Goal: Task Accomplishment & Management: Use online tool/utility

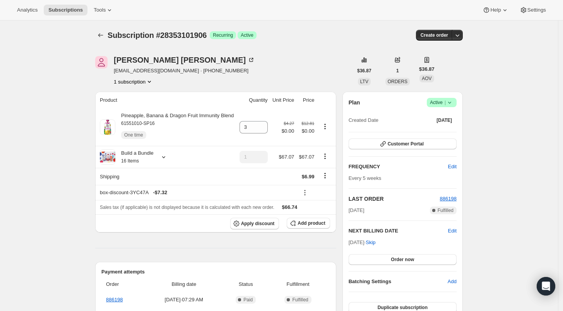
click at [99, 35] on icon "Subscriptions" at bounding box center [101, 35] width 8 height 8
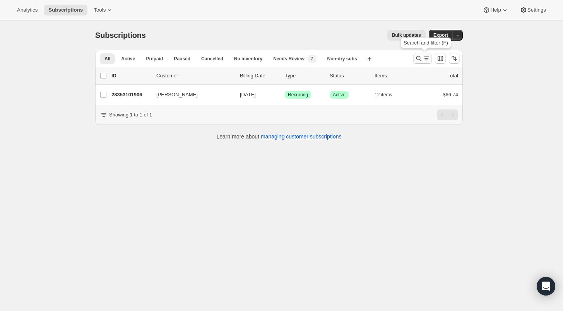
click at [422, 59] on icon "Search and filter results" at bounding box center [419, 59] width 8 height 8
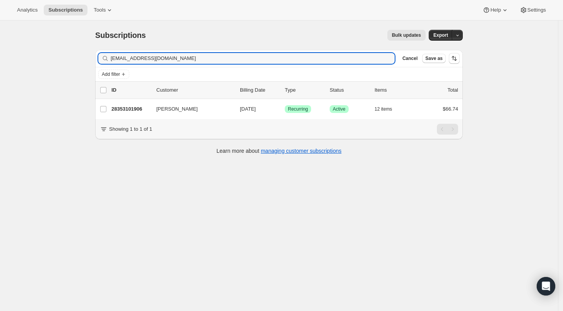
drag, startPoint x: 180, startPoint y: 61, endPoint x: 68, endPoint y: 60, distance: 111.9
click at [68, 60] on div "Subscriptions. This page is ready Subscriptions Bulk updates More actions Bulk …" at bounding box center [279, 176] width 558 height 311
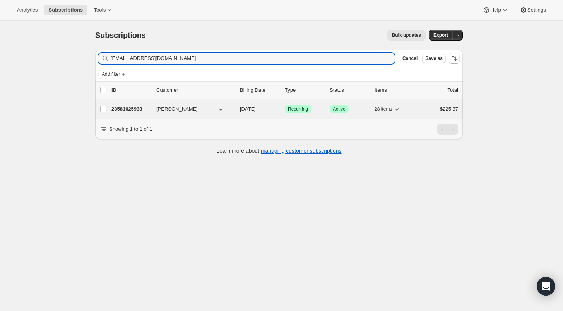
type input "[EMAIL_ADDRESS][DOMAIN_NAME]"
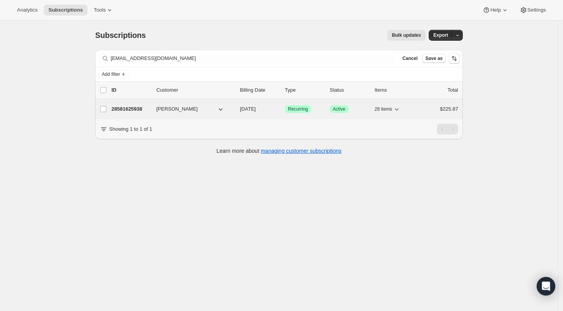
click at [119, 106] on p "28581625938" at bounding box center [130, 109] width 39 height 8
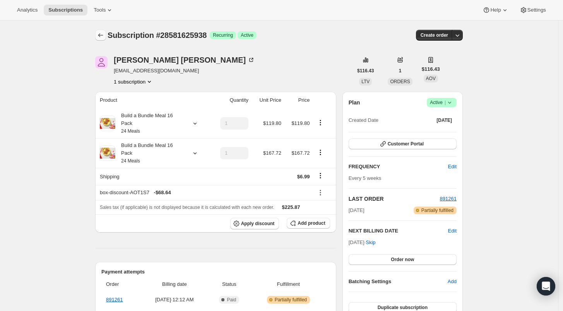
click at [100, 33] on icon "Subscriptions" at bounding box center [101, 35] width 8 height 8
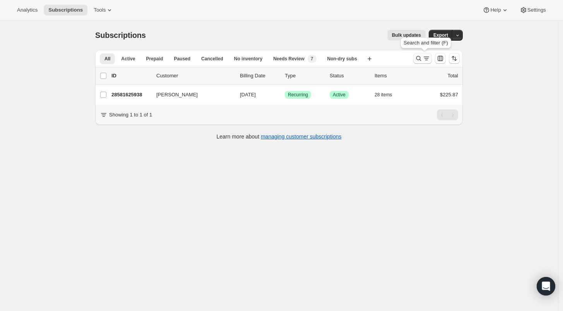
click at [418, 56] on icon "Search and filter results" at bounding box center [419, 59] width 8 height 8
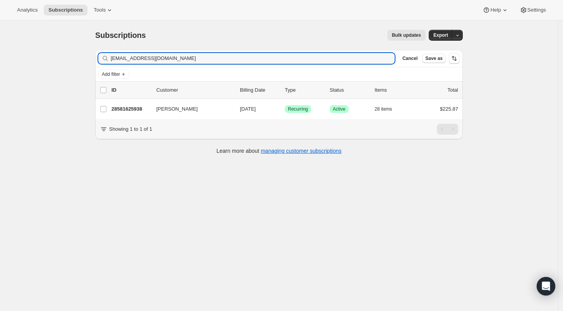
drag, startPoint x: 138, startPoint y: 60, endPoint x: 82, endPoint y: 58, distance: 55.4
click at [82, 58] on div "Subscriptions. This page is ready Subscriptions Bulk updates More actions Bulk …" at bounding box center [279, 176] width 558 height 311
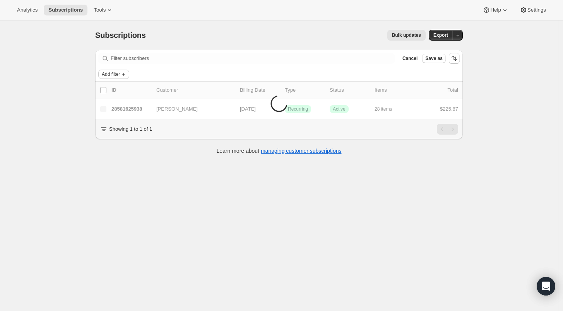
click at [120, 75] on span "Add filter" at bounding box center [111, 74] width 18 height 6
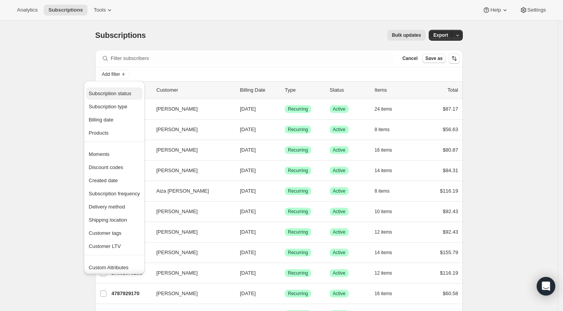
click at [117, 97] on span "Subscription status" at bounding box center [114, 94] width 51 height 8
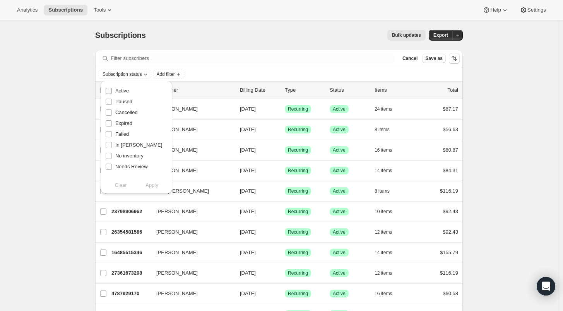
click at [121, 90] on span "Active" at bounding box center [122, 91] width 14 height 6
click at [112, 90] on input "Active" at bounding box center [109, 91] width 6 height 6
checkbox input "true"
click at [149, 184] on span "Apply" at bounding box center [152, 186] width 13 height 8
click at [147, 185] on span "Apply" at bounding box center [152, 186] width 13 height 8
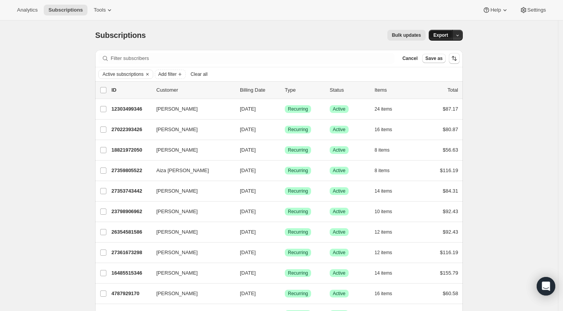
click at [440, 38] on span "Export" at bounding box center [441, 35] width 15 height 6
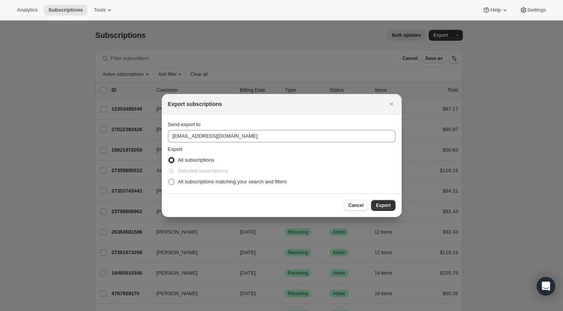
click at [170, 181] on span ":r2m6:" at bounding box center [171, 182] width 6 height 6
click at [169, 179] on input "All subscriptions matching your search and filters" at bounding box center [168, 179] width 0 height 0
radio input "true"
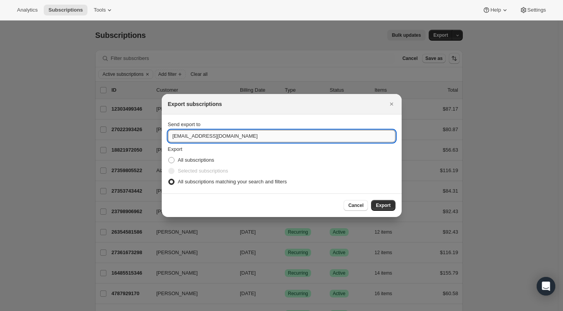
drag, startPoint x: 179, startPoint y: 135, endPoint x: 170, endPoint y: 135, distance: 9.3
click at [170, 135] on input "[EMAIL_ADDRESS][DOMAIN_NAME]" at bounding box center [282, 136] width 228 height 12
type input "[PERSON_NAME][EMAIL_ADDRESS][DOMAIN_NAME]"
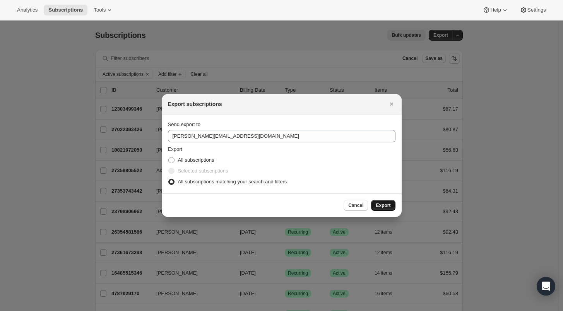
click at [382, 207] on span "Export" at bounding box center [383, 205] width 15 height 6
